Goal: Task Accomplishment & Management: Manage account settings

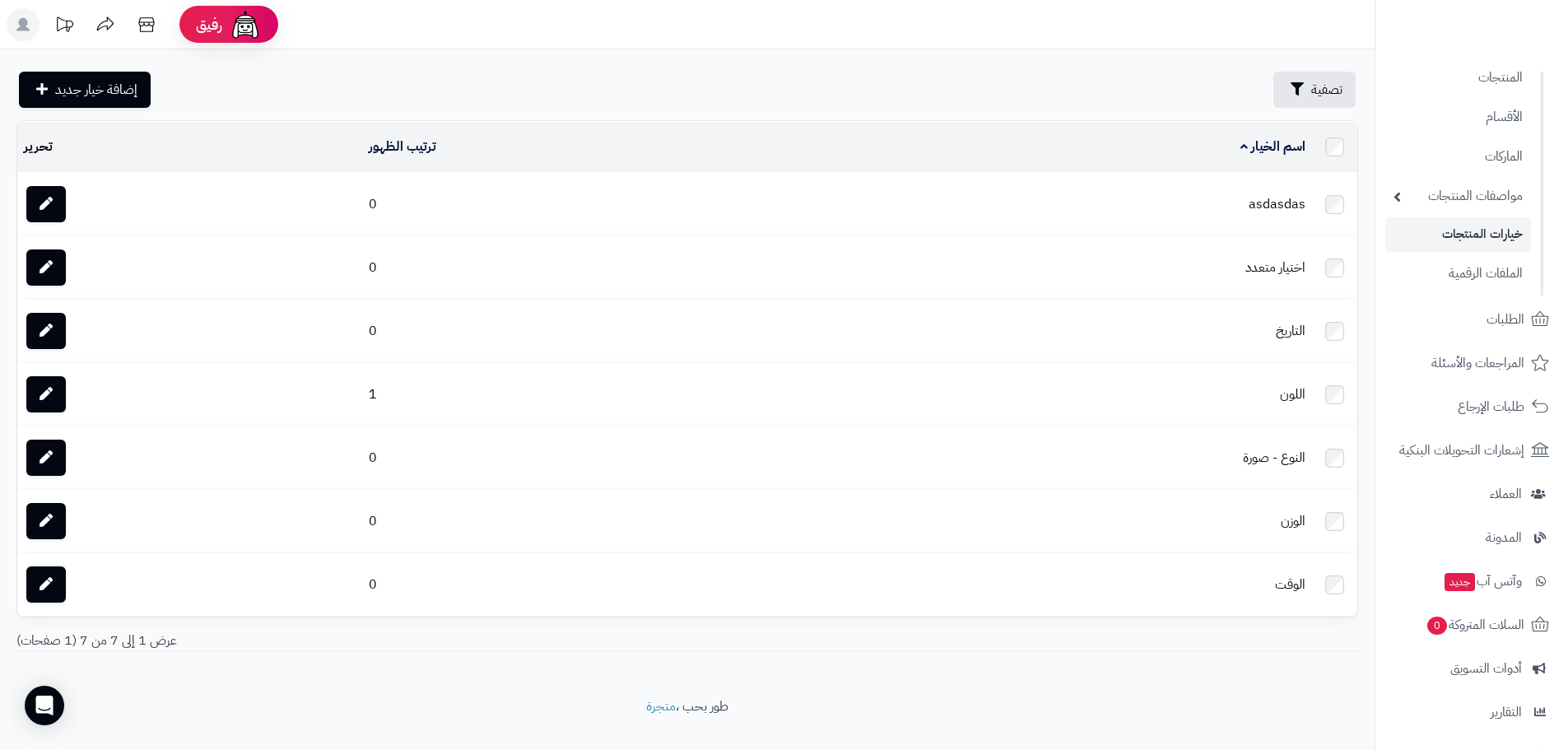
scroll to position [287, 0]
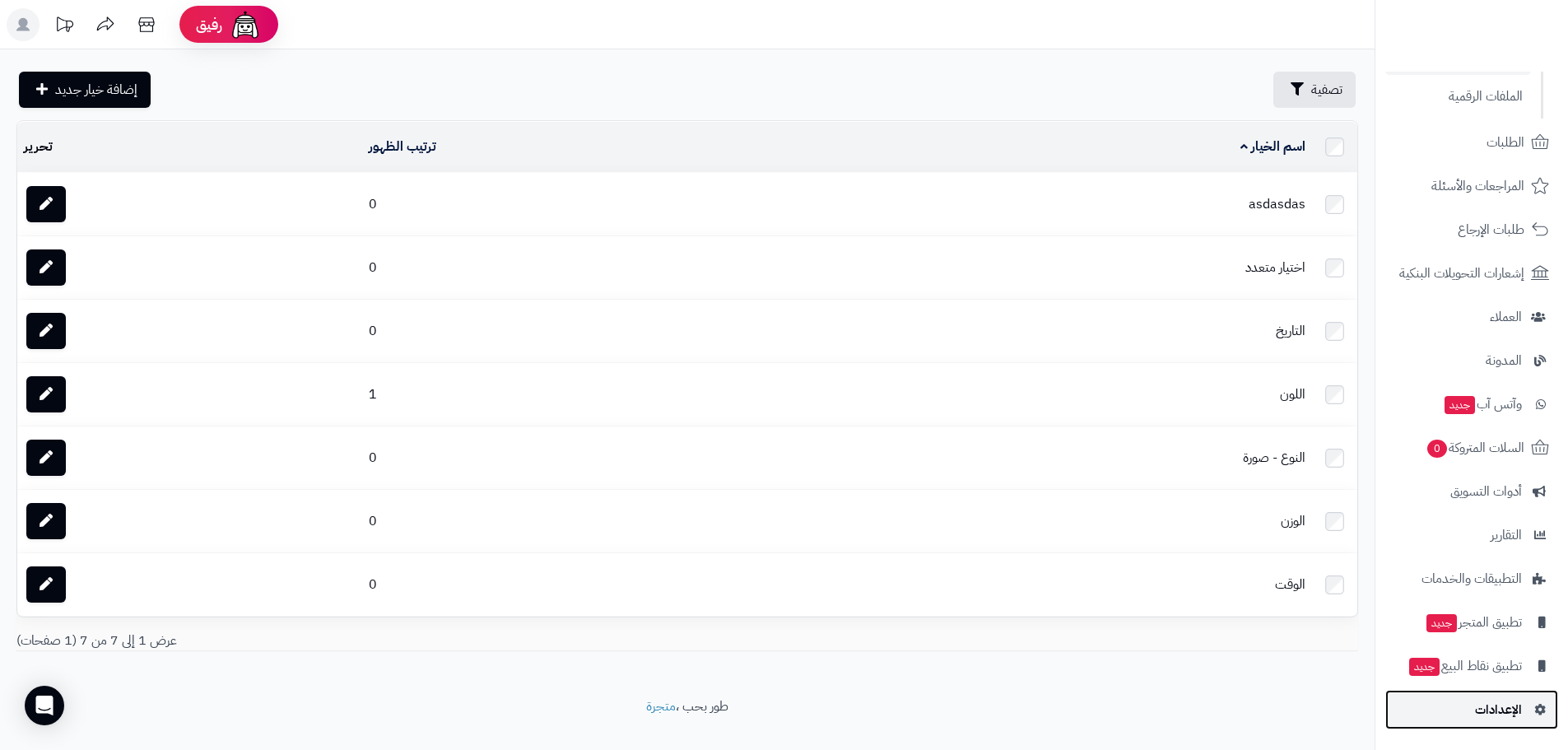
click at [1514, 714] on span "الإعدادات" at bounding box center [1497, 709] width 47 height 23
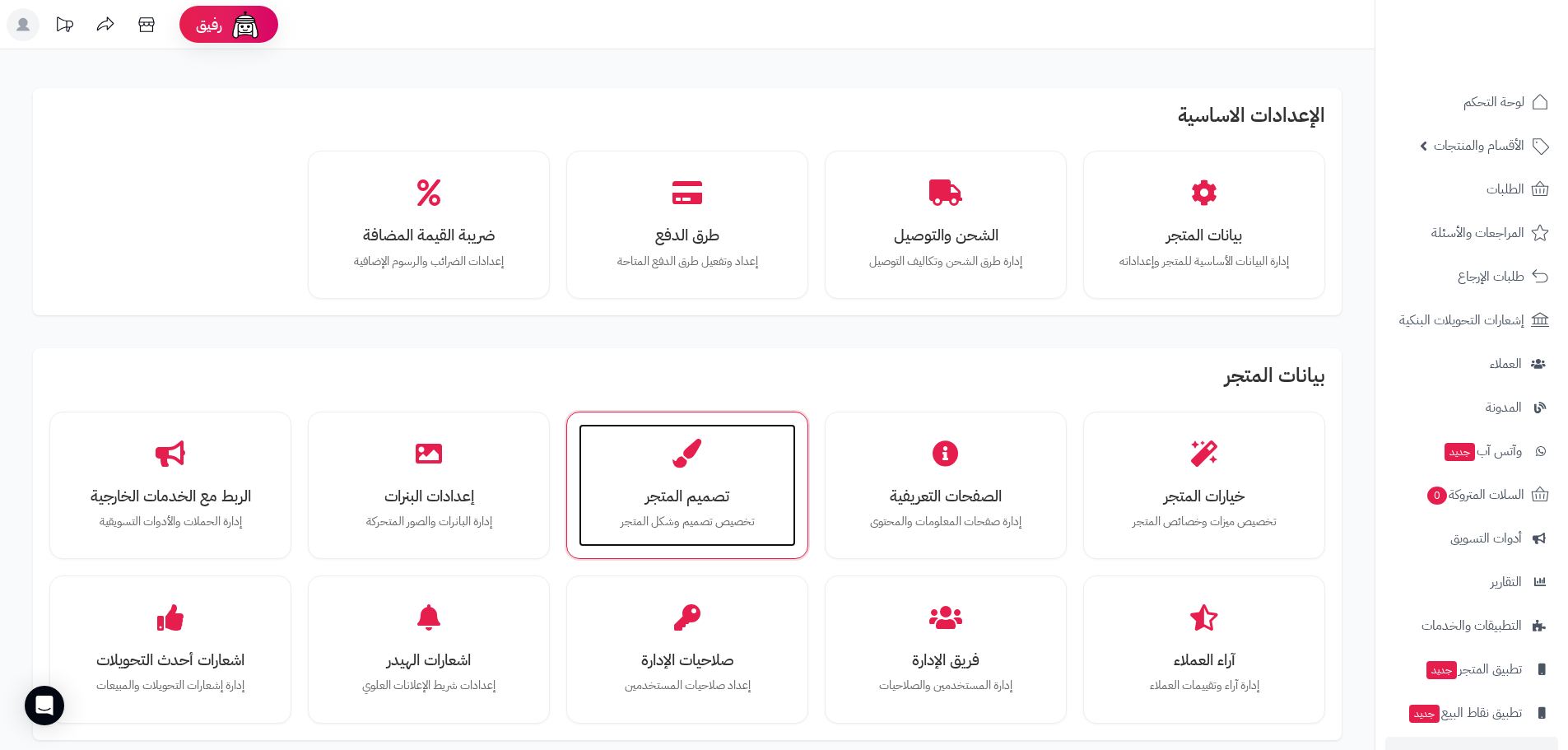
click at [636, 479] on div "تصميم المتجر تخصيص تصميم وشكل المتجر" at bounding box center [687, 485] width 217 height 124
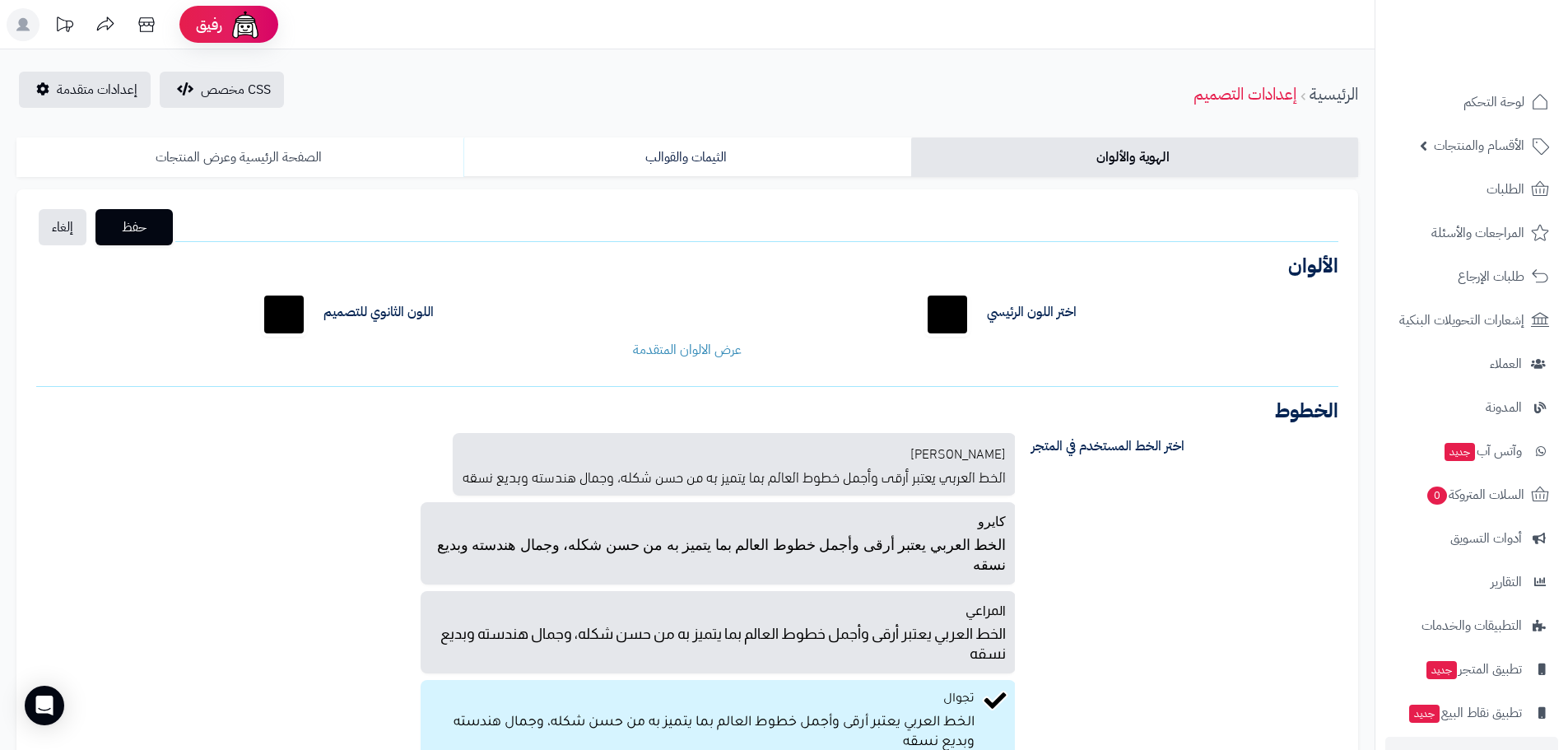
click at [282, 150] on link "الصفحة الرئيسية وعرض المنتجات" at bounding box center [240, 157] width 447 height 39
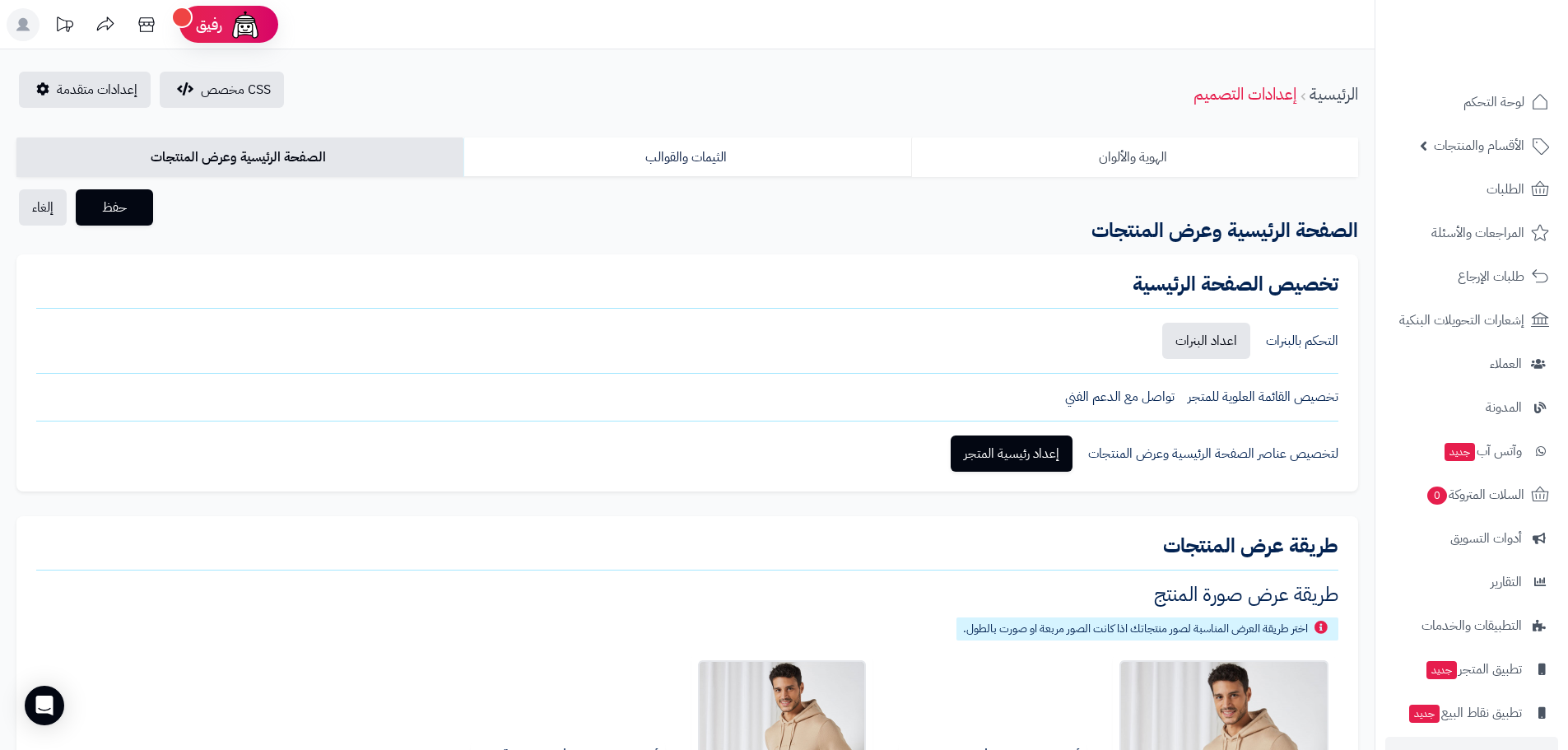
click at [1095, 158] on link "الهوية والألوان" at bounding box center [1135, 157] width 447 height 39
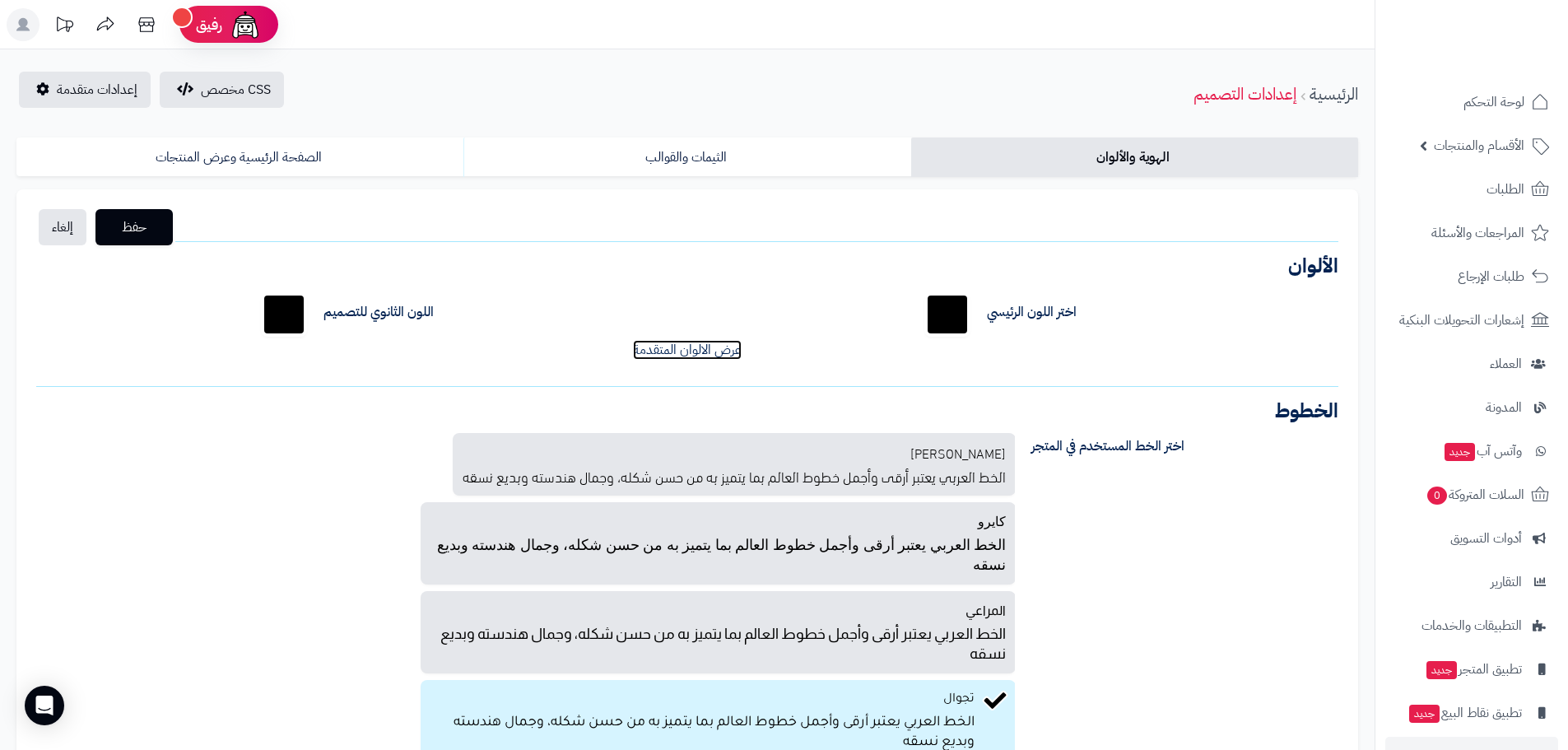
click at [701, 354] on link "عرض الالوان المتقدمة" at bounding box center [687, 350] width 109 height 20
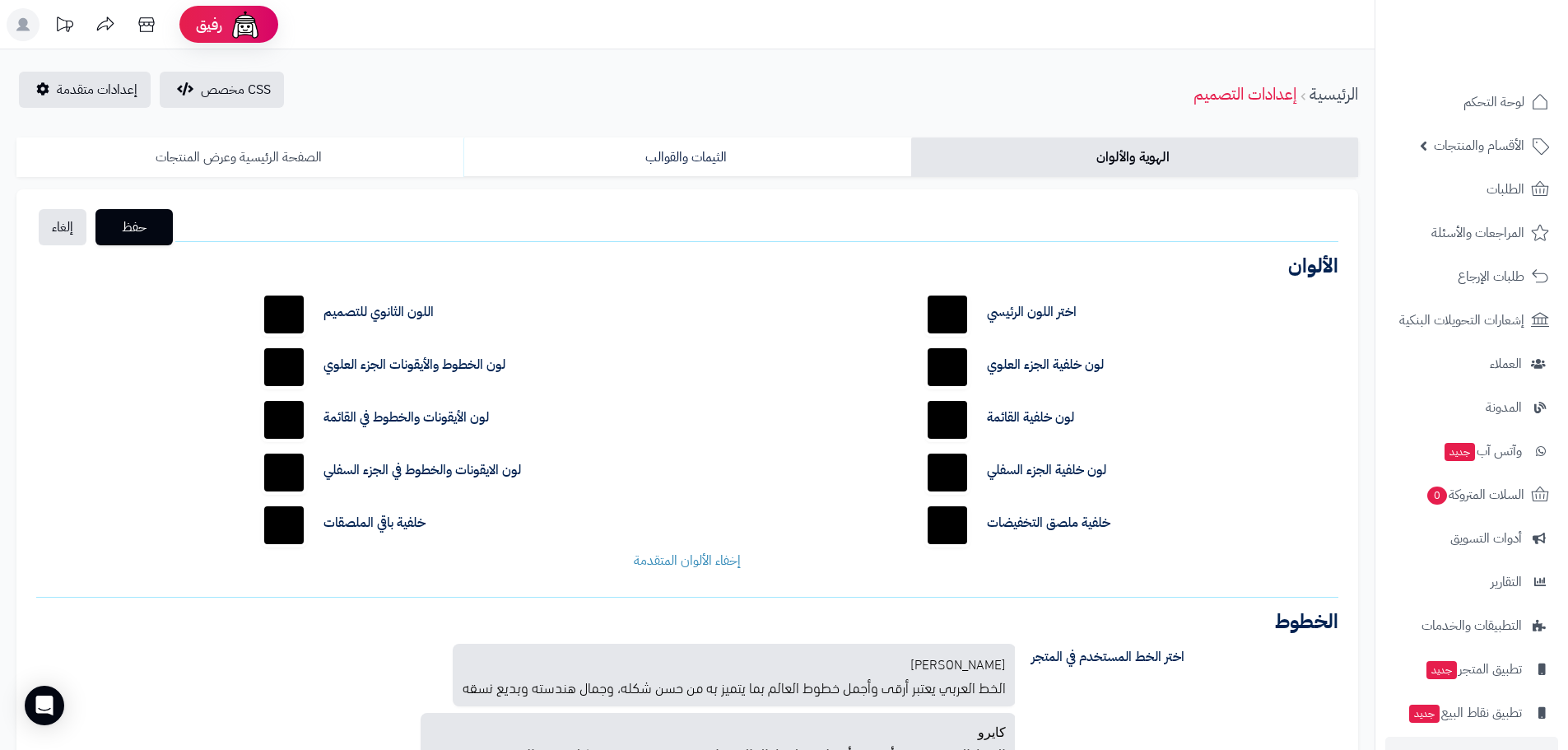
click at [265, 158] on link "الصفحة الرئيسية وعرض المنتجات" at bounding box center [240, 157] width 447 height 39
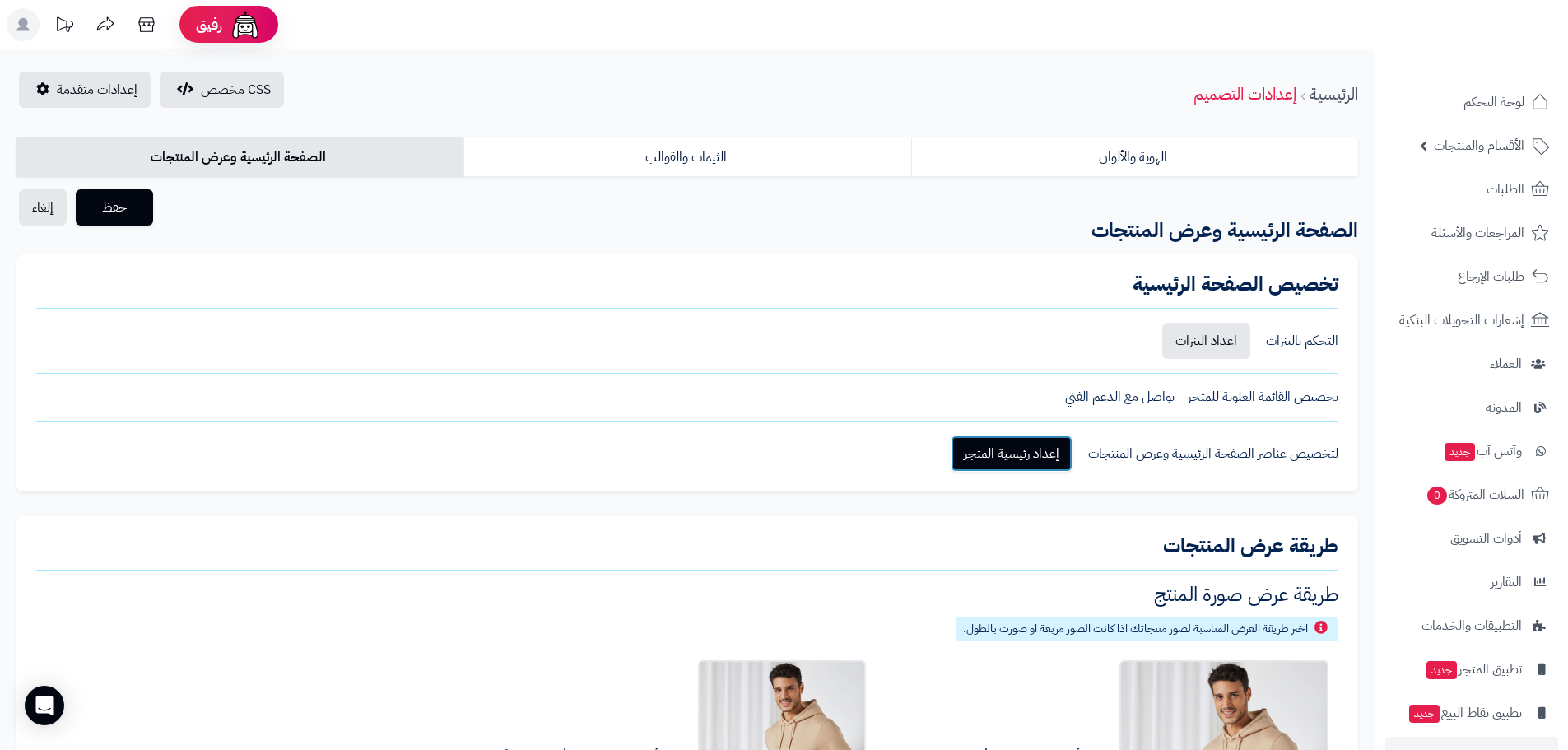
click at [1027, 441] on link "إعداد رئيسية المتجر" at bounding box center [1011, 453] width 122 height 37
